Goal: Ask a question

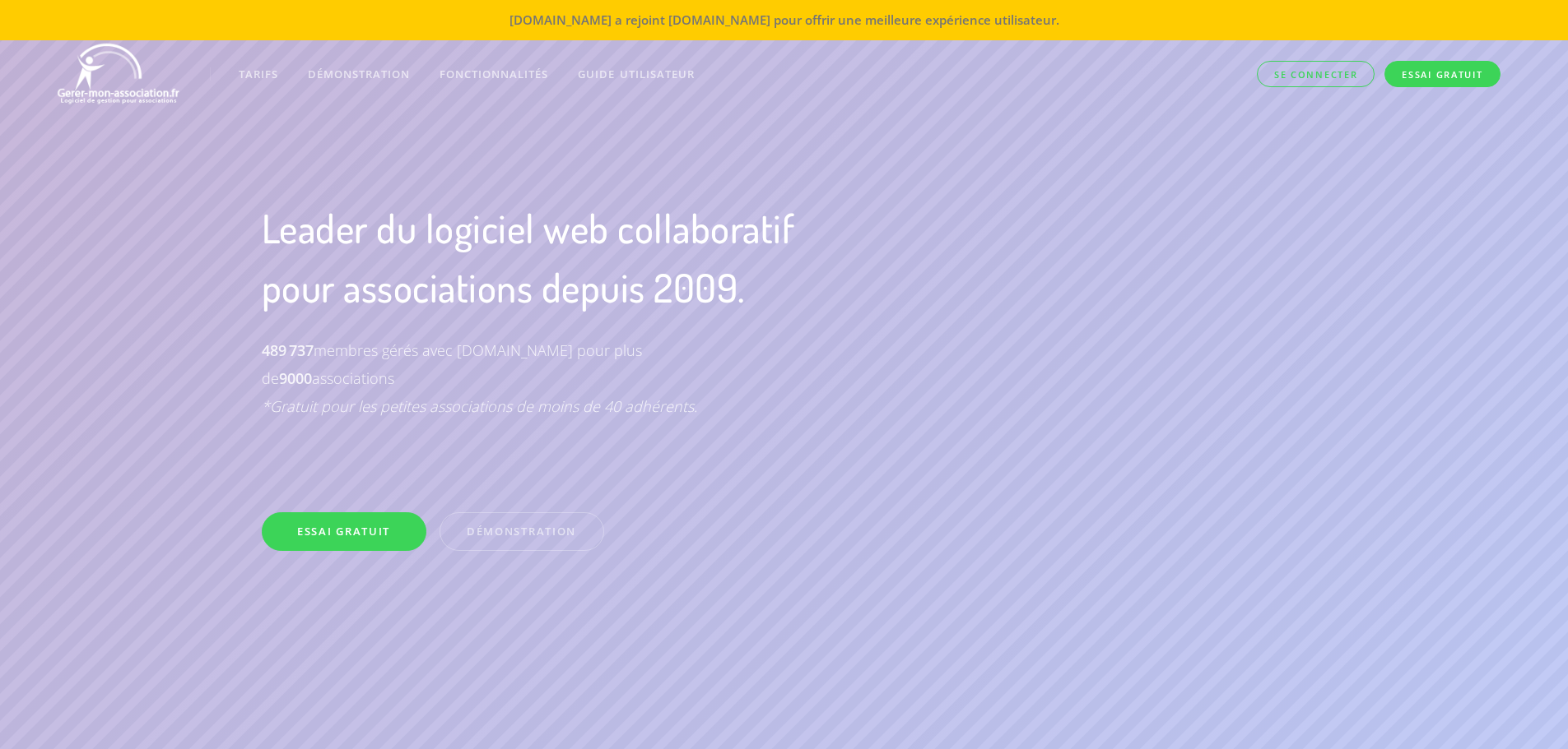
click at [1331, 79] on link "Se connecter" at bounding box center [1315, 74] width 118 height 27
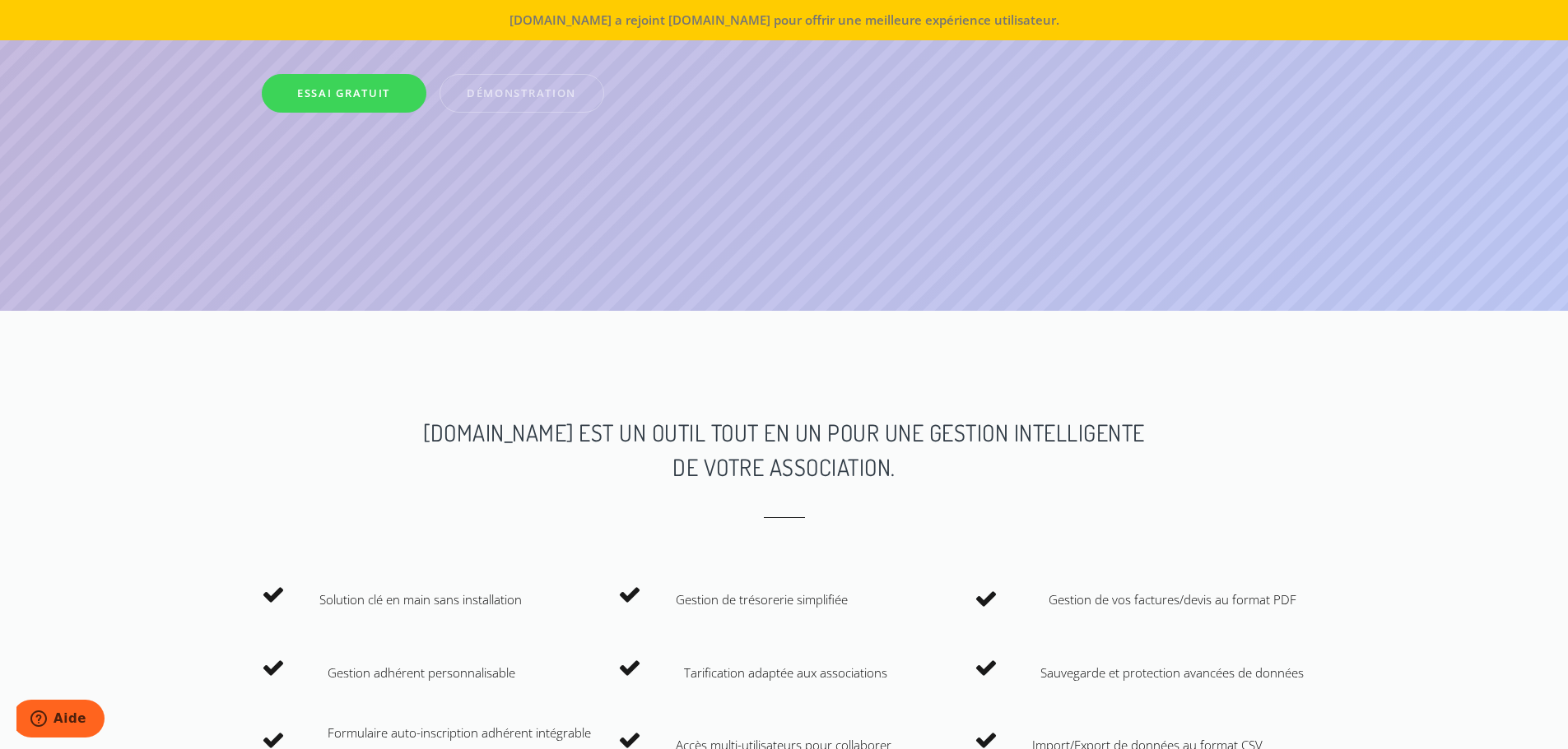
scroll to position [438, 0]
click at [85, 715] on span "Aide" at bounding box center [69, 719] width 33 height 15
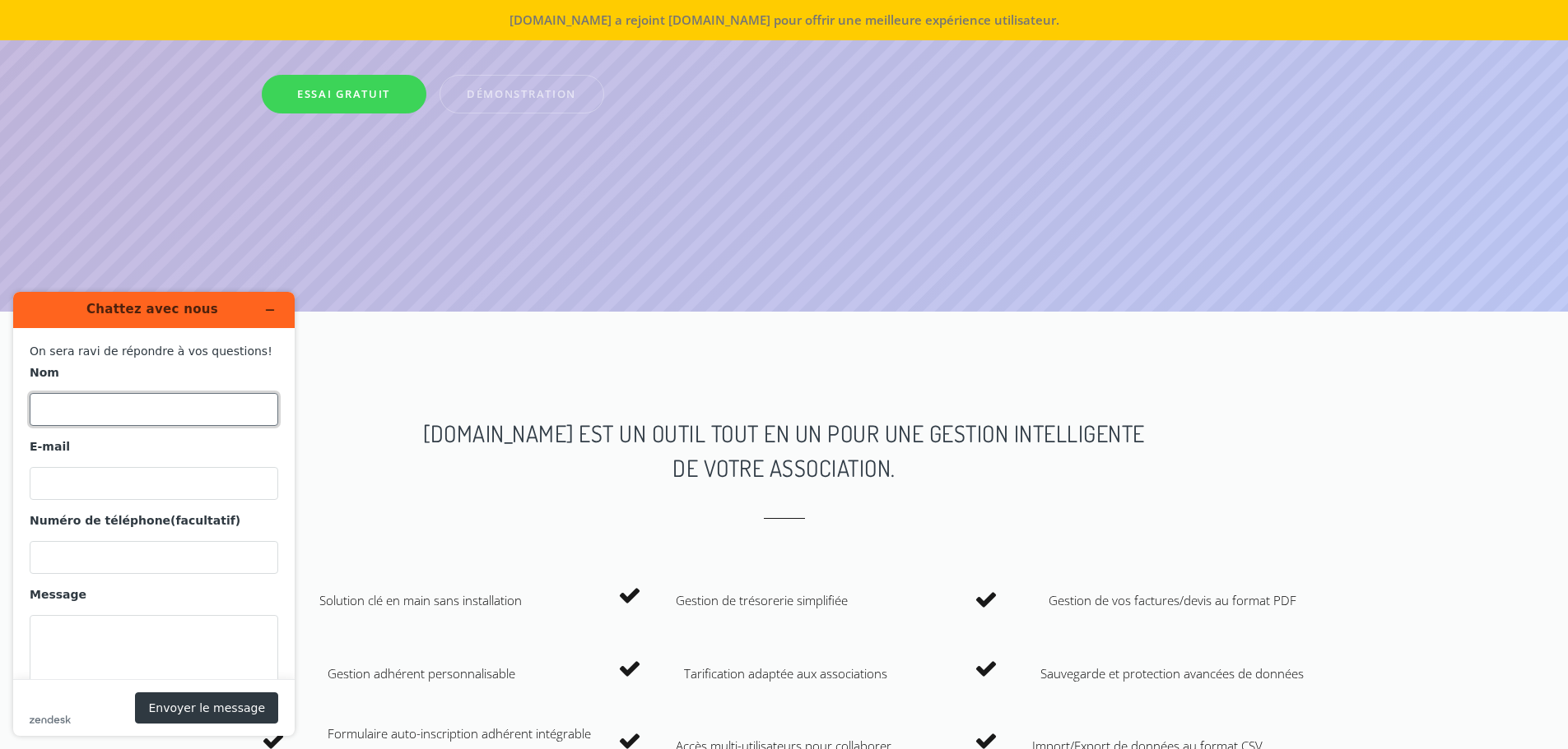
click at [175, 418] on input "Nom" at bounding box center [154, 410] width 249 height 33
click at [220, 417] on input "Nom" at bounding box center [154, 410] width 249 height 33
type input "K"
type input "kids"
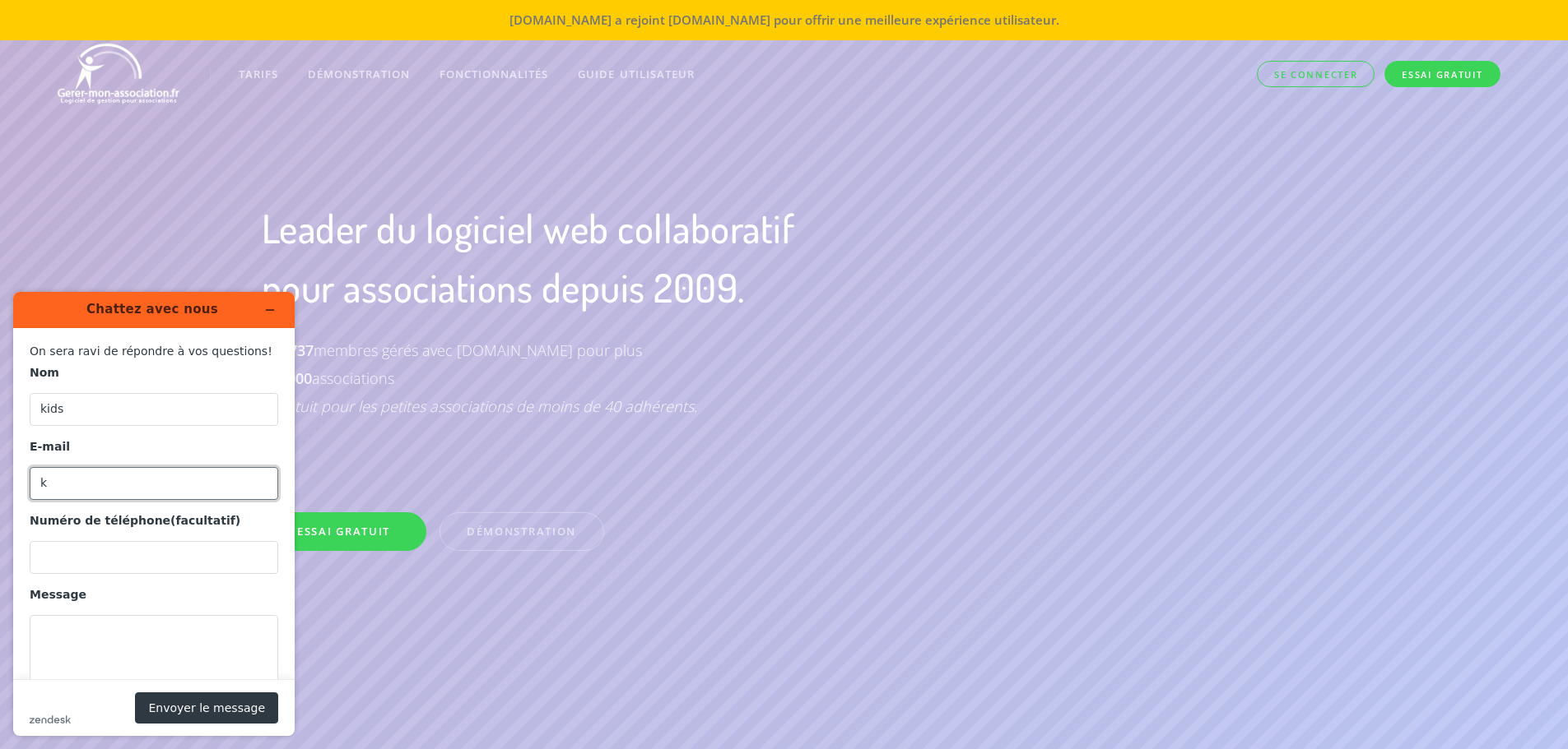
type input "k"
click at [1328, 77] on link "Se connecter" at bounding box center [1315, 74] width 118 height 27
